Goal: Find contact information: Find contact information

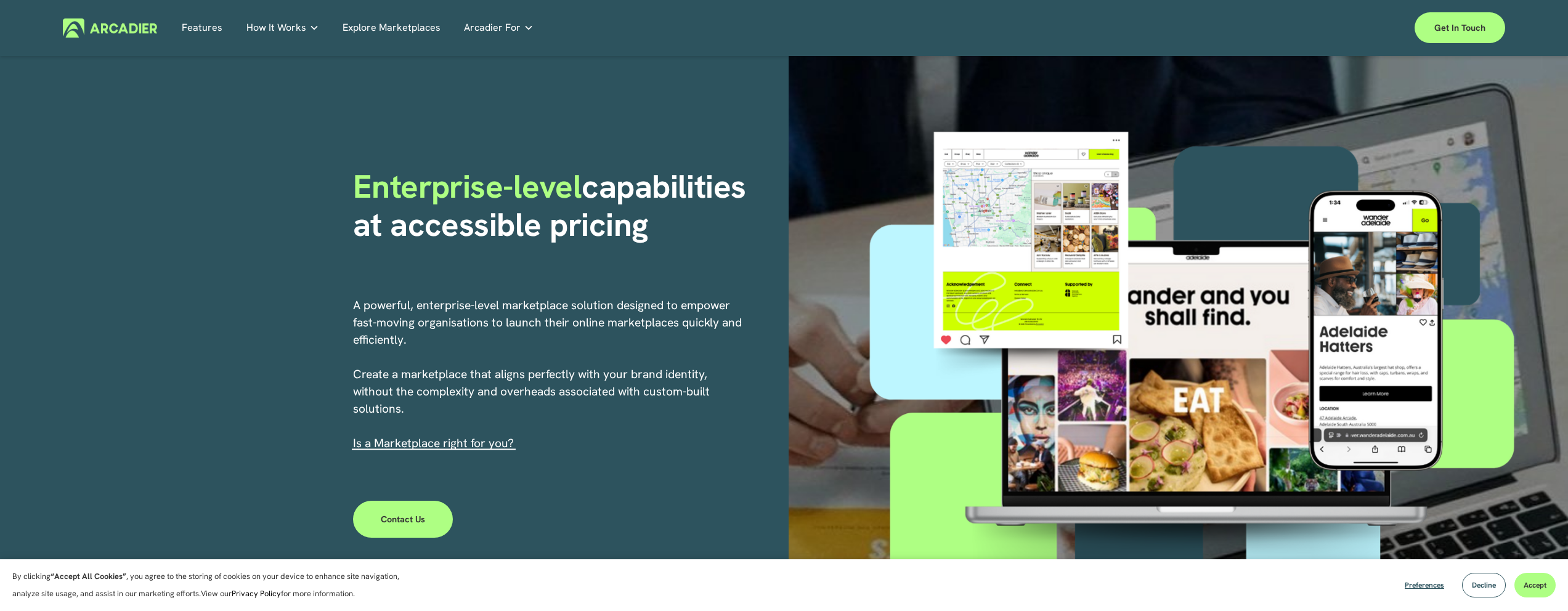
click at [202, 25] on link "Features" at bounding box center [203, 28] width 41 height 19
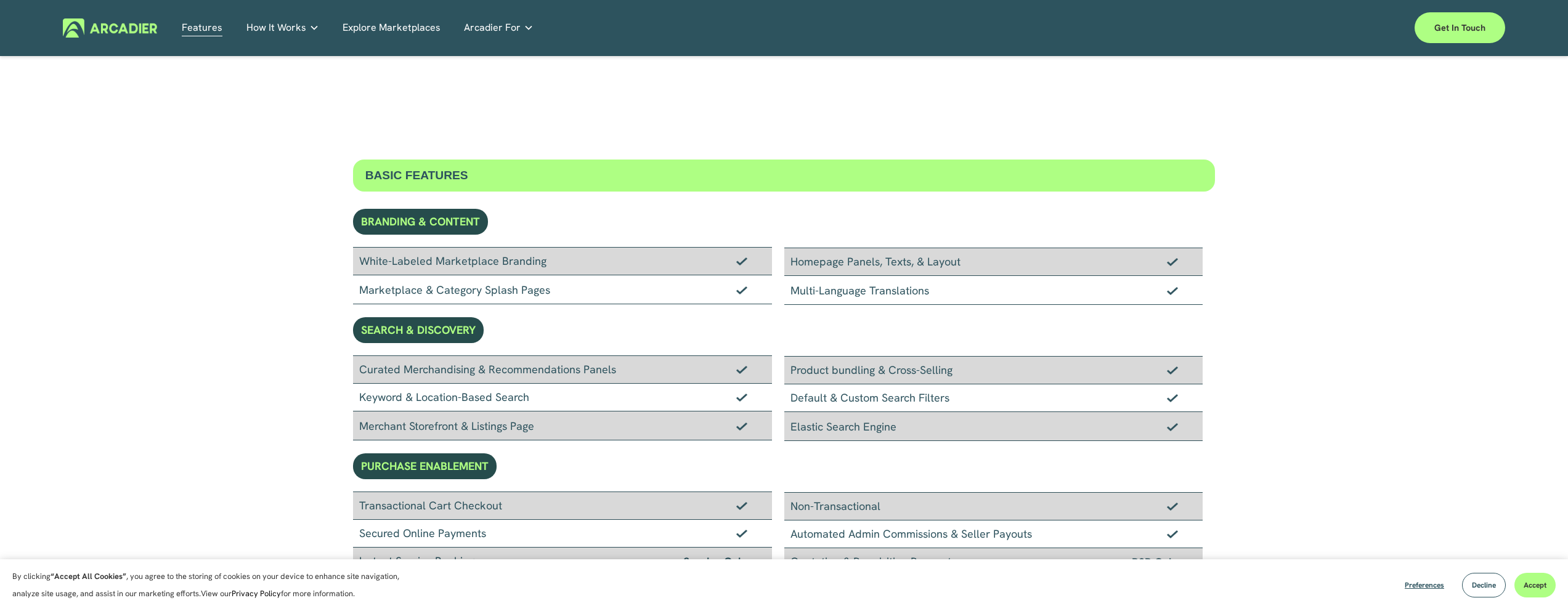
click at [379, 34] on link "Explore Marketplaces" at bounding box center [391, 28] width 98 height 19
click at [388, 29] on link "Explore Marketplaces" at bounding box center [391, 28] width 98 height 19
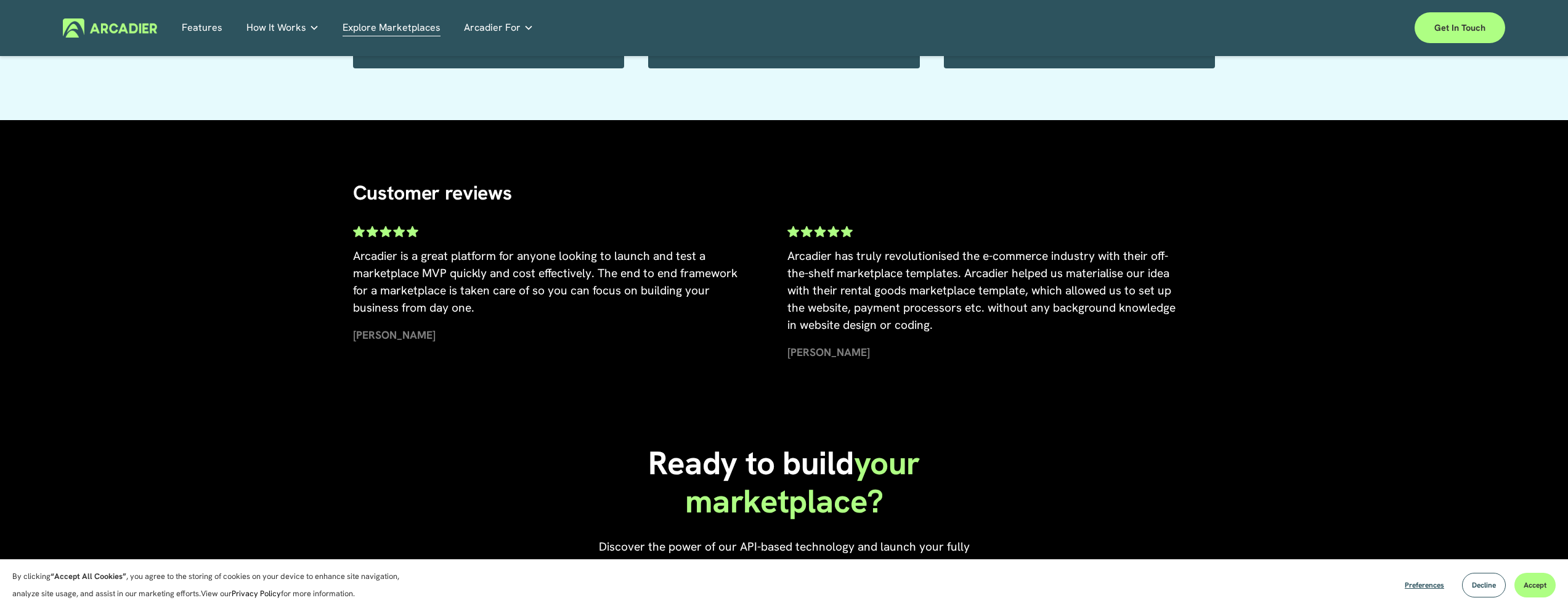
scroll to position [2967, 0]
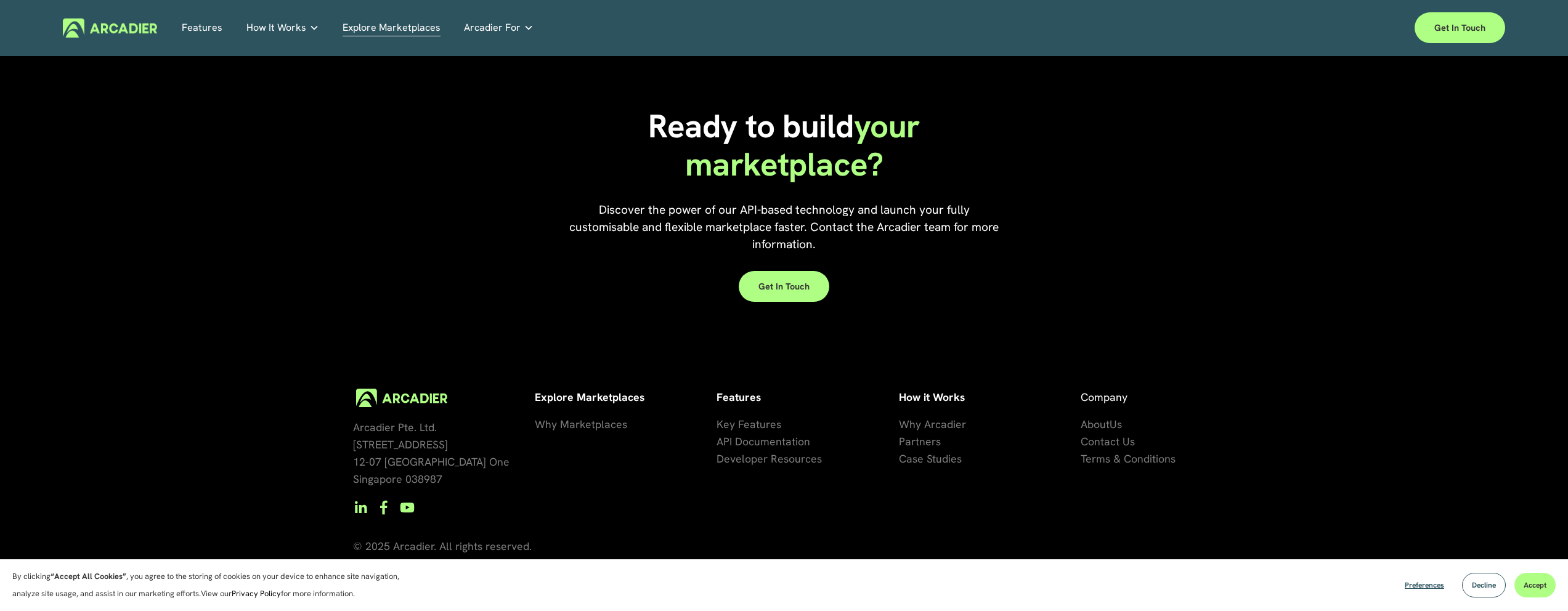
click at [1107, 441] on span "Contact Us" at bounding box center [1108, 440] width 54 height 14
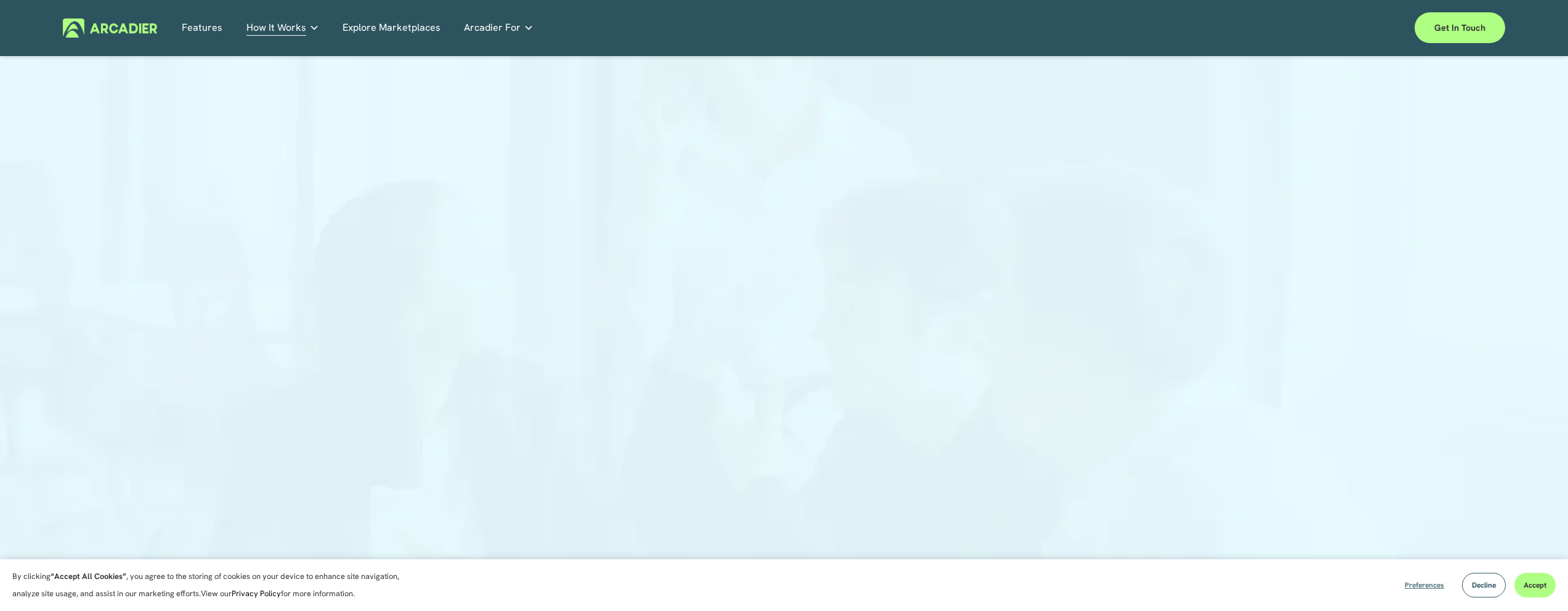
click at [1405, 581] on span "Preferences" at bounding box center [1424, 585] width 39 height 10
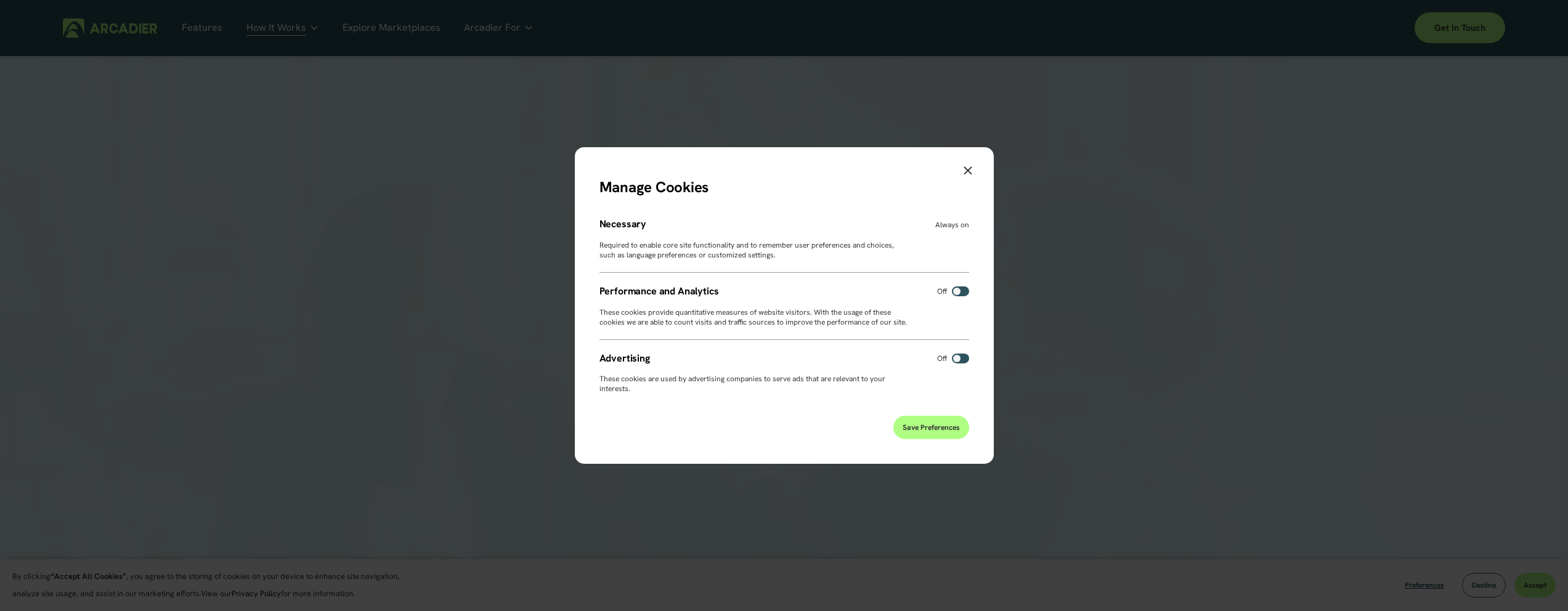
click at [956, 437] on button "Save Preferences" at bounding box center [931, 427] width 75 height 24
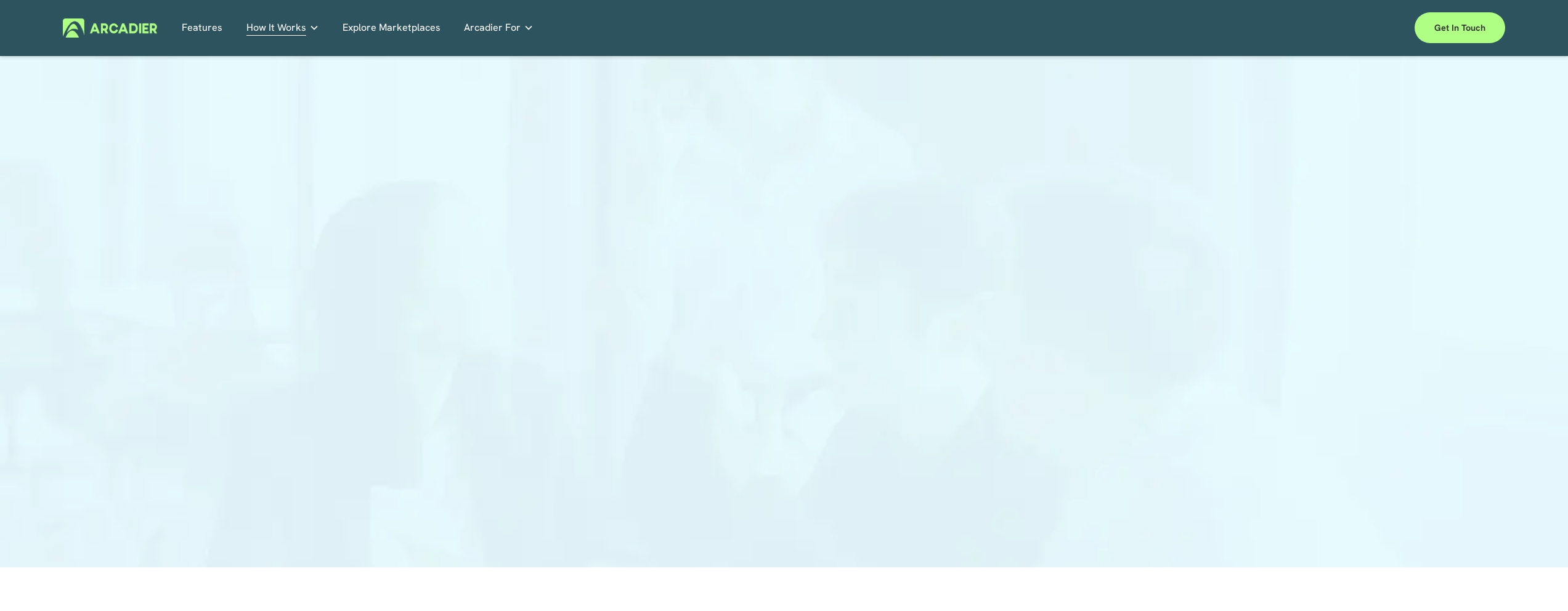
click at [192, 39] on div "Features How It Works Why Arcadier" at bounding box center [784, 28] width 1442 height 31
click at [194, 39] on div "Features How It Works Why Arcadier" at bounding box center [784, 28] width 1442 height 31
click at [210, 29] on link "Features" at bounding box center [203, 28] width 41 height 19
